Goal: Task Accomplishment & Management: Manage account settings

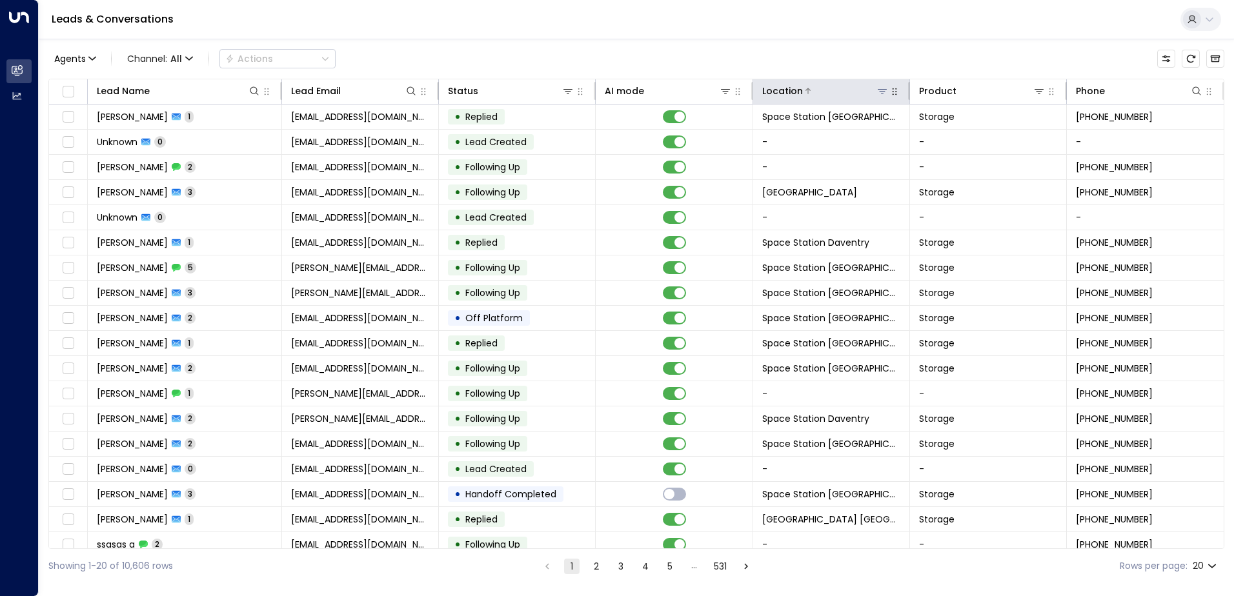
click at [882, 88] on icon at bounding box center [882, 91] width 10 height 10
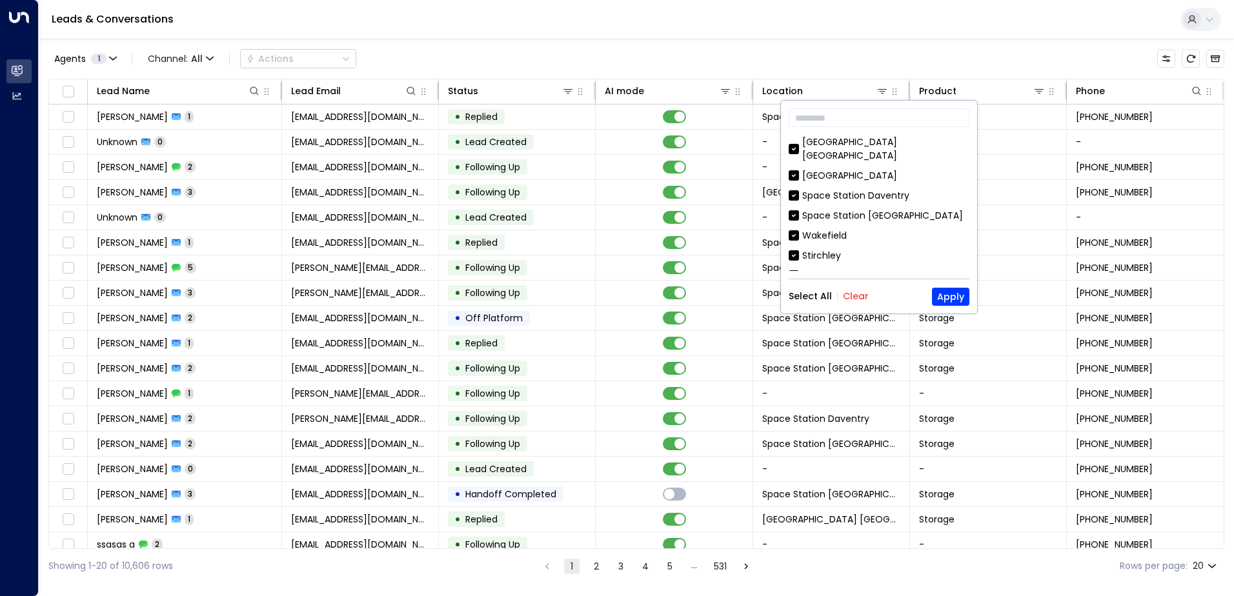
click at [862, 291] on button "Clear" at bounding box center [856, 296] width 26 height 10
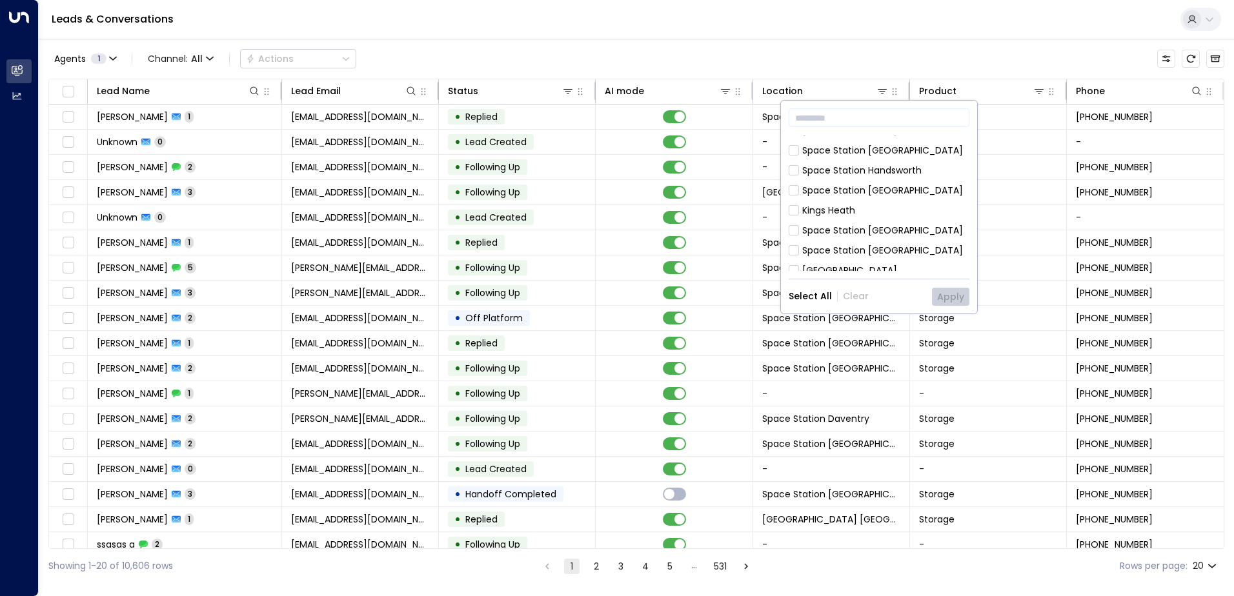
scroll to position [387, 0]
click at [887, 243] on div "Space Station [GEOGRAPHIC_DATA]" at bounding box center [882, 250] width 161 height 14
click at [945, 298] on button "Apply" at bounding box center [950, 297] width 37 height 18
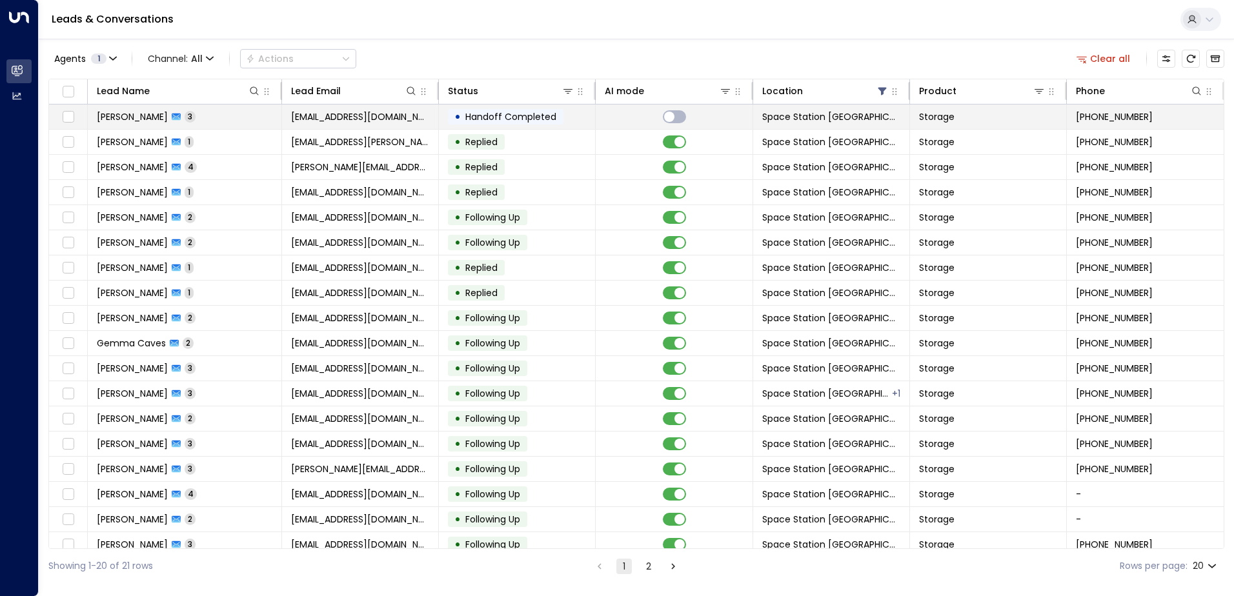
click at [395, 116] on span "[EMAIL_ADDRESS][DOMAIN_NAME]" at bounding box center [360, 116] width 138 height 13
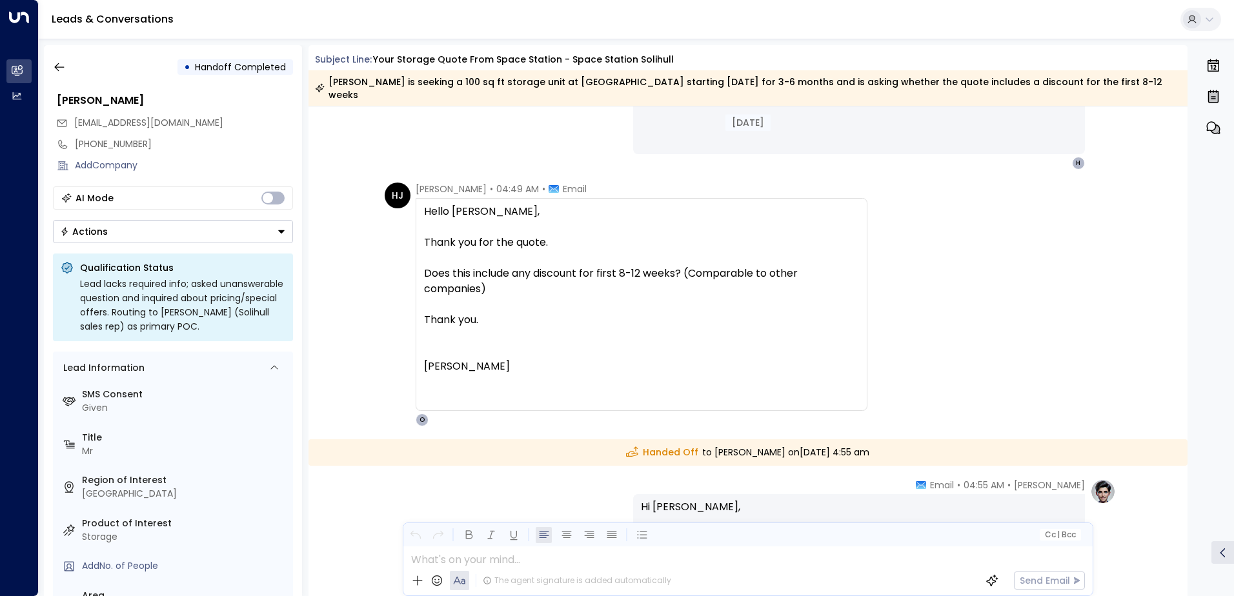
scroll to position [907, 0]
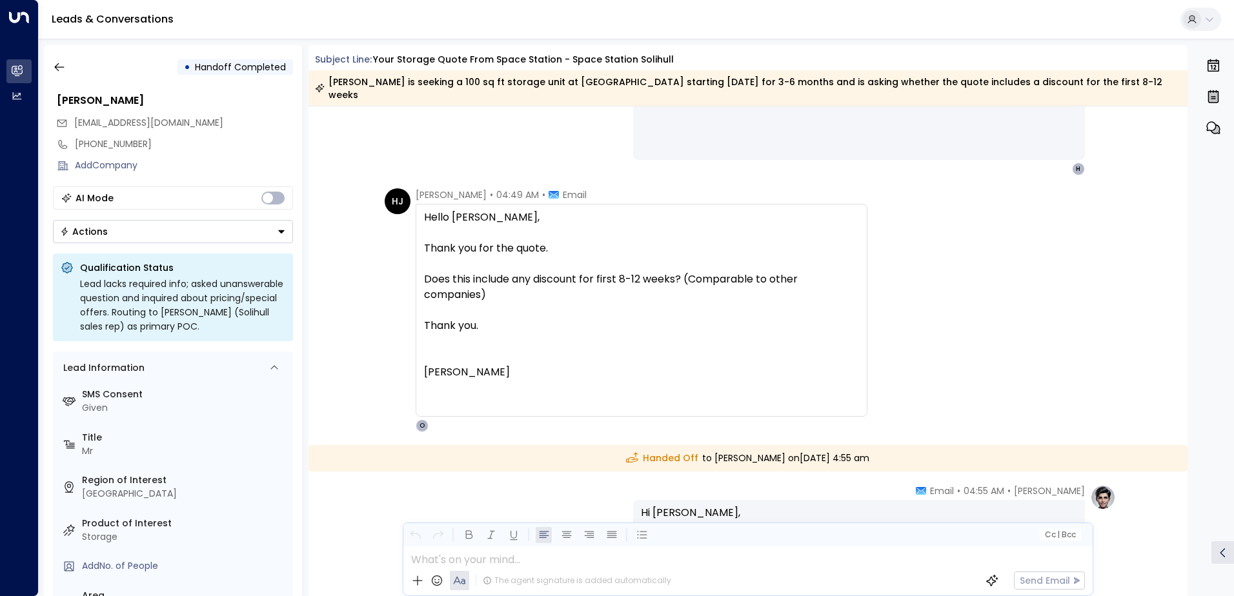
click at [72, 63] on div "• Handoff Completed" at bounding box center [173, 67] width 240 height 23
click at [61, 65] on icon "button" at bounding box center [59, 67] width 13 height 13
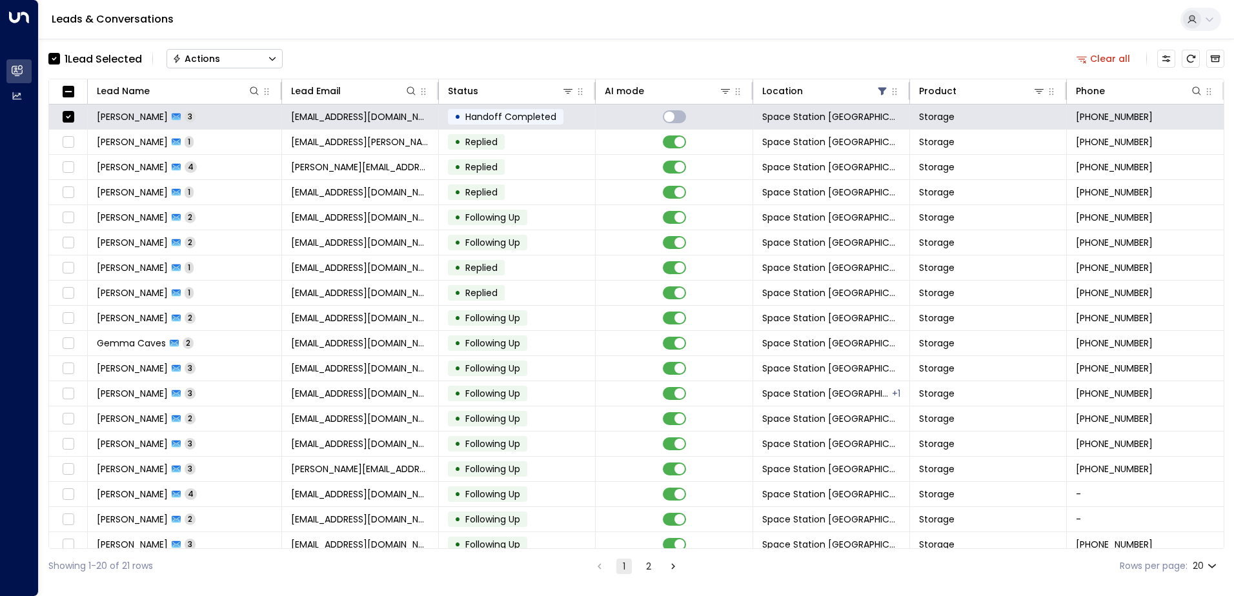
click at [210, 58] on div "Actions" at bounding box center [196, 59] width 48 height 12
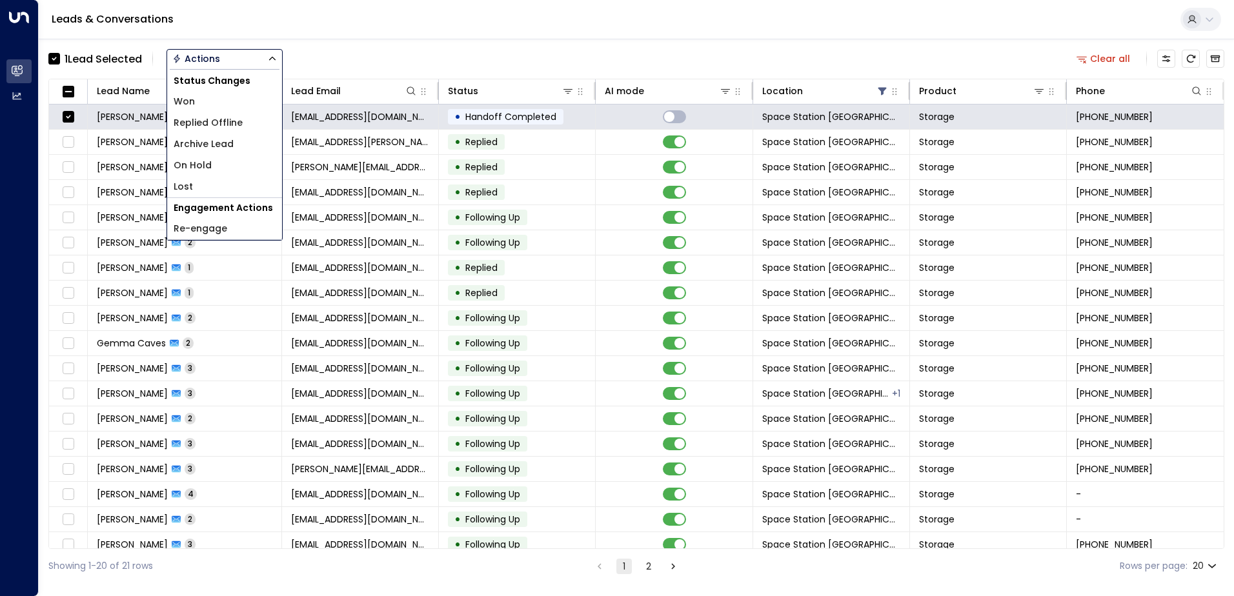
click at [233, 139] on span "Archive Lead" at bounding box center [204, 144] width 60 height 14
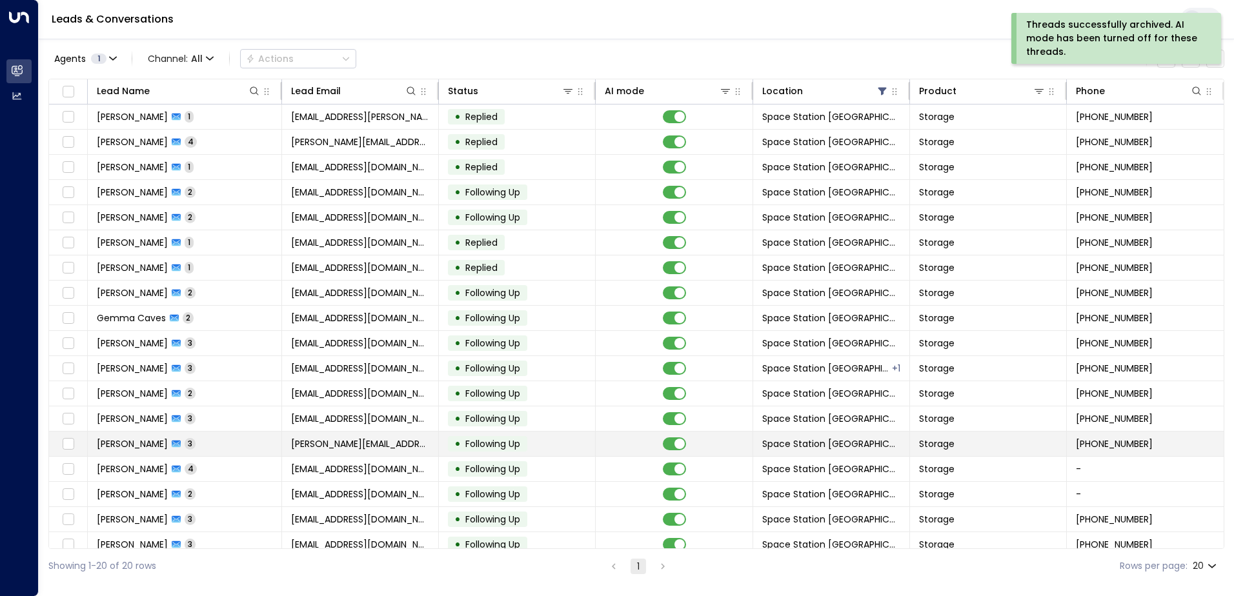
scroll to position [63, 0]
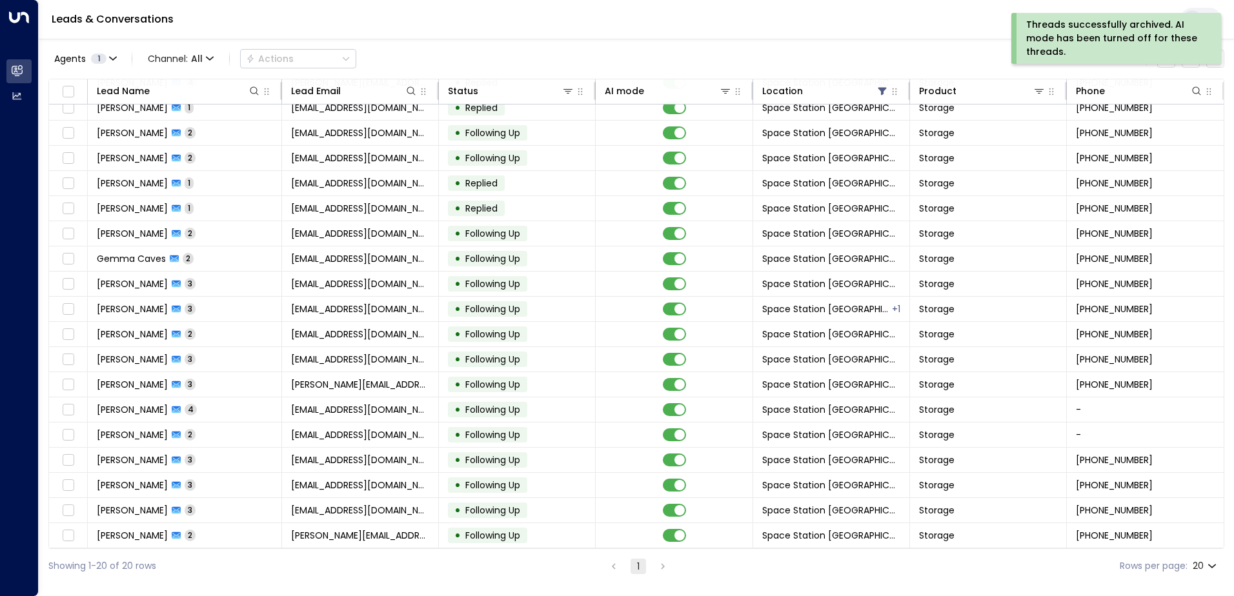
click at [665, 555] on div "Showing 1-20 of 20 rows 1 Rows per page: 20 **" at bounding box center [636, 566] width 1176 height 34
